Goal: Check status: Check status

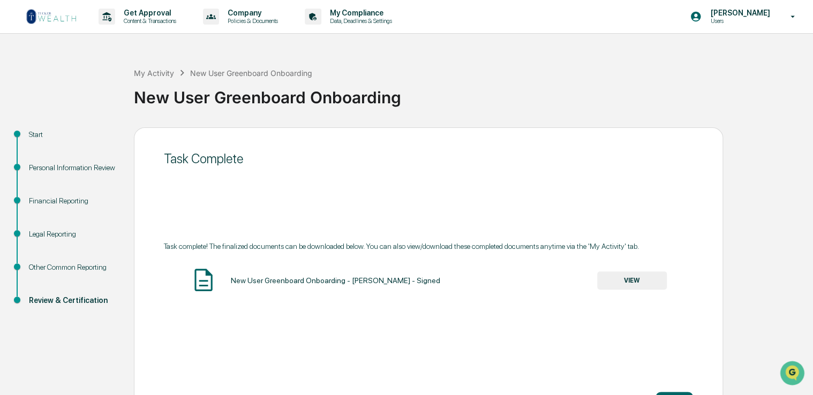
click at [67, 25] on img at bounding box center [51, 16] width 51 height 17
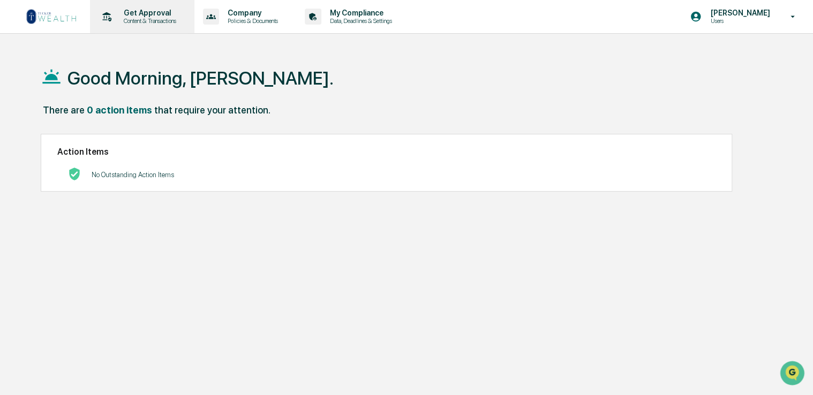
click at [152, 16] on p "Get Approval" at bounding box center [148, 13] width 66 height 9
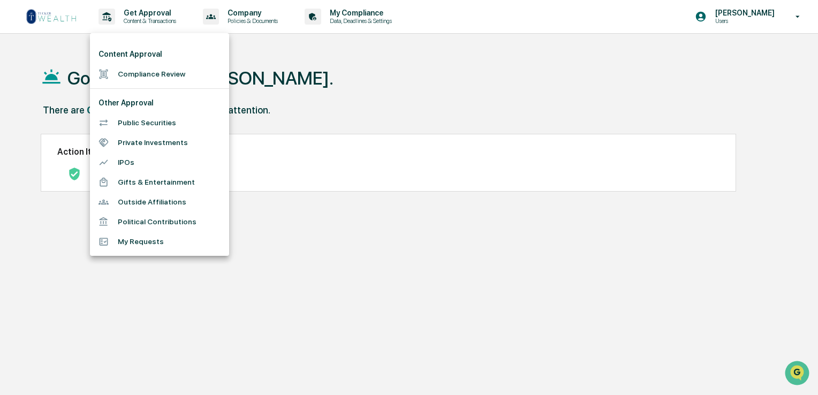
click at [148, 74] on li "Compliance Review" at bounding box center [159, 74] width 139 height 20
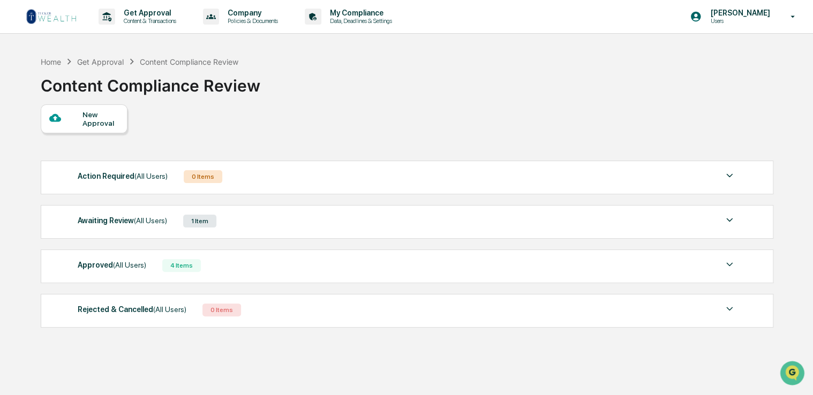
click at [205, 266] on div "Approved (All Users) 4 Items" at bounding box center [407, 265] width 659 height 15
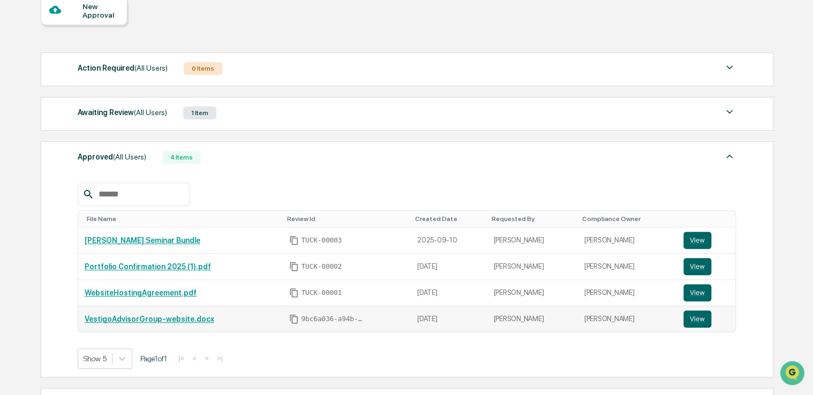
scroll to position [107, 0]
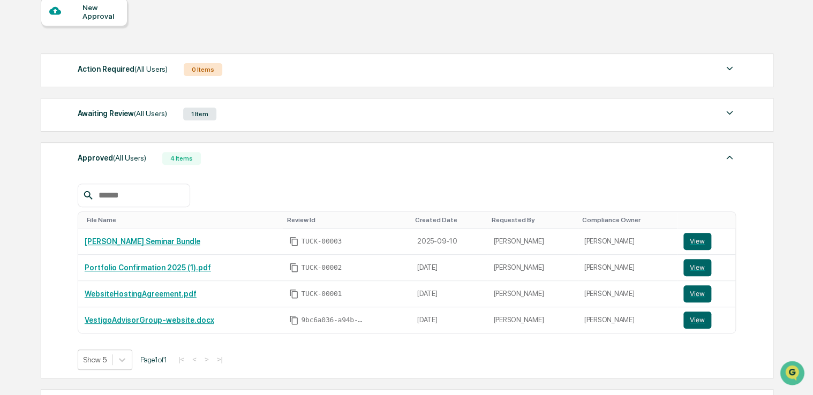
click at [148, 115] on span "(All Users)" at bounding box center [150, 113] width 33 height 9
